Goal: Navigation & Orientation: Find specific page/section

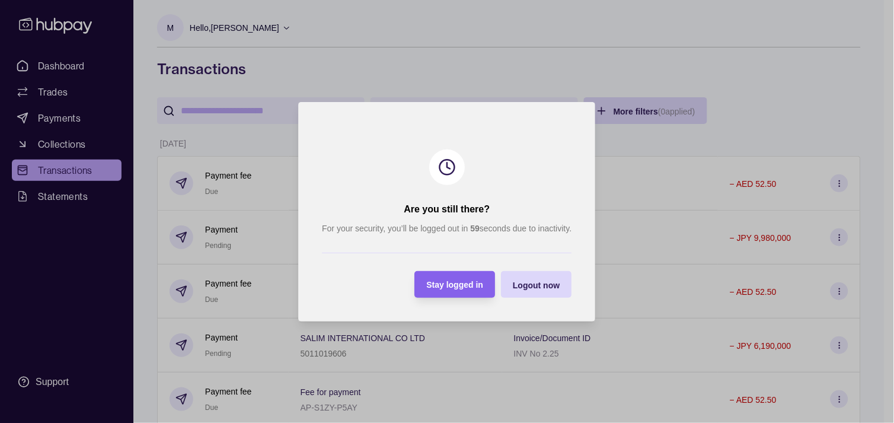
click at [443, 279] on div "Stay logged in" at bounding box center [455, 284] width 57 height 14
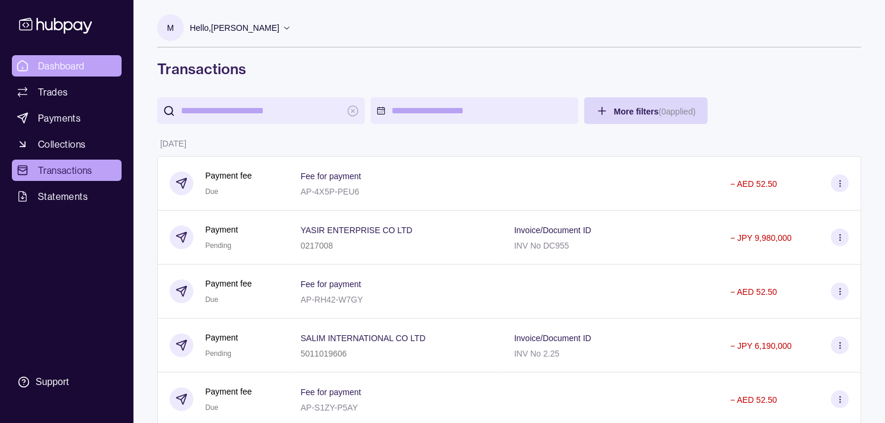
click at [104, 66] on link "Dashboard" at bounding box center [67, 65] width 110 height 21
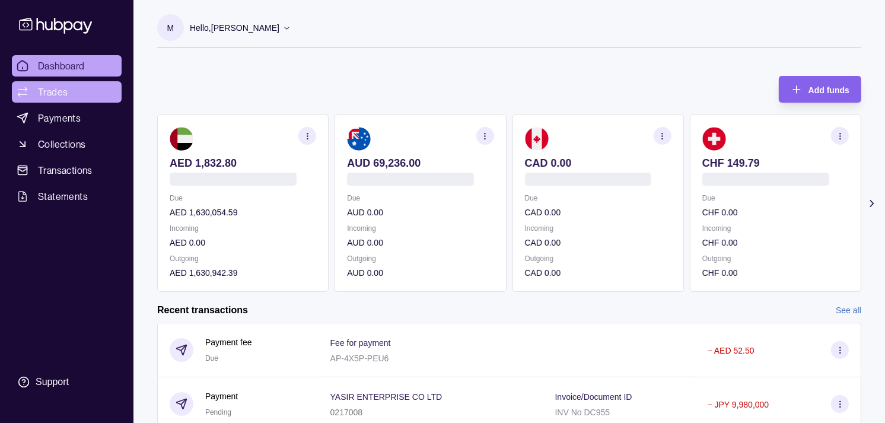
click at [40, 100] on link "Trades" at bounding box center [67, 91] width 110 height 21
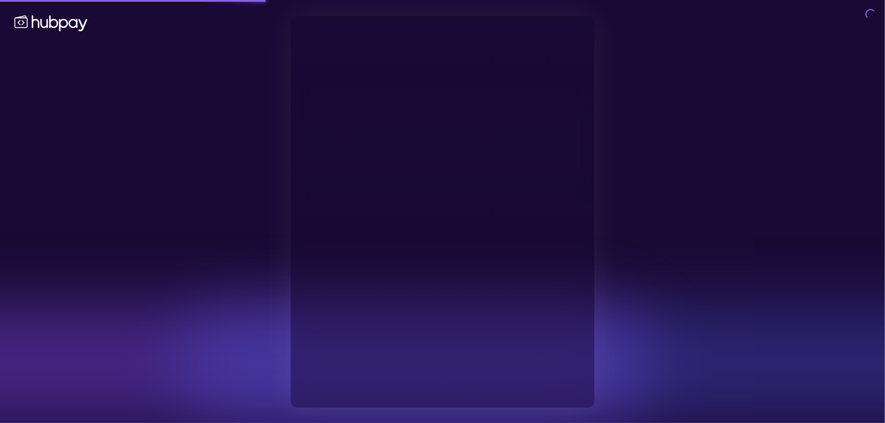
type input "**********"
